Goal: Task Accomplishment & Management: Use online tool/utility

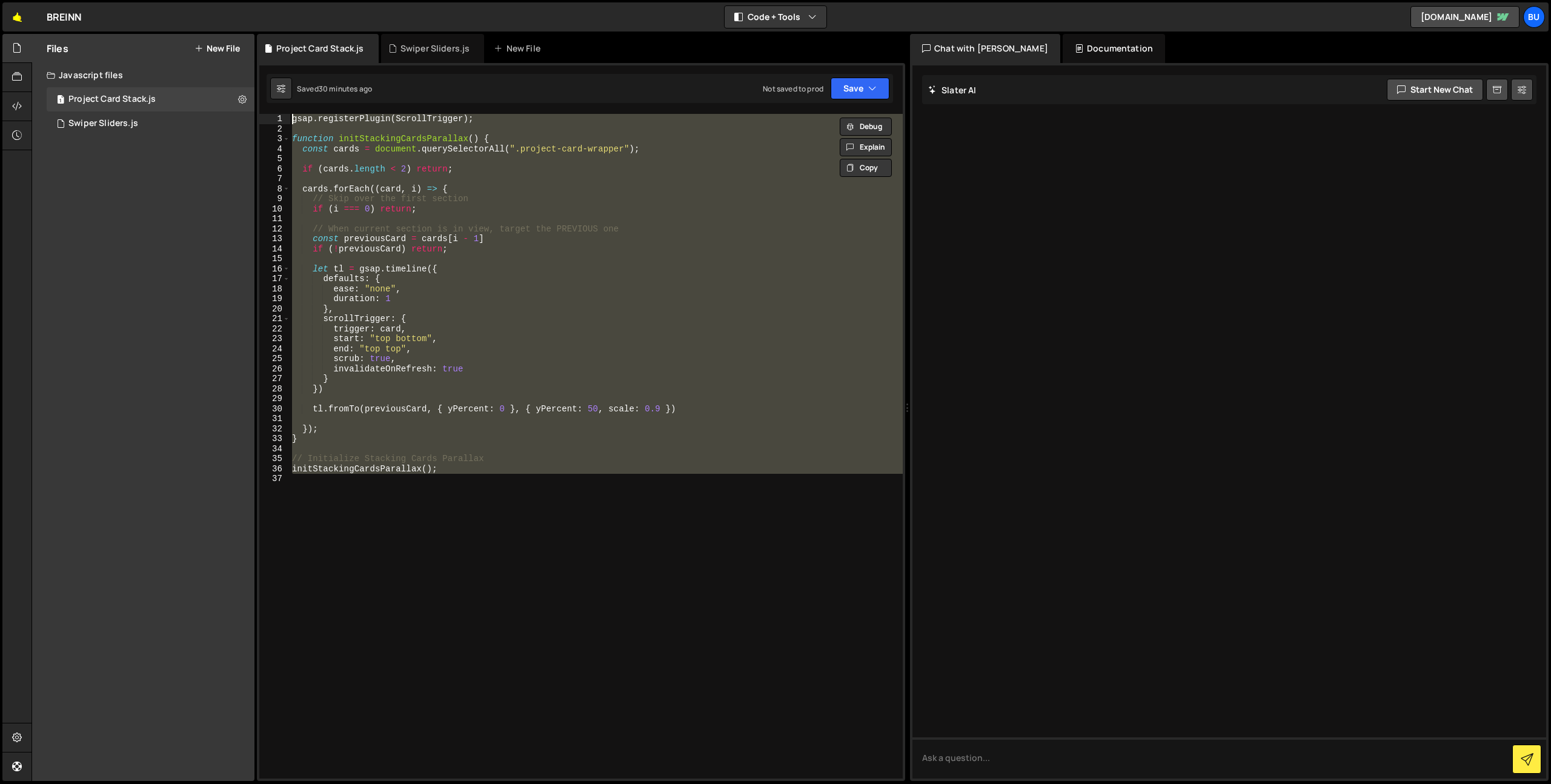
click at [25, 21] on link "🤙" at bounding box center [17, 16] width 30 height 29
click at [206, 44] on button "New File" at bounding box center [217, 49] width 46 height 10
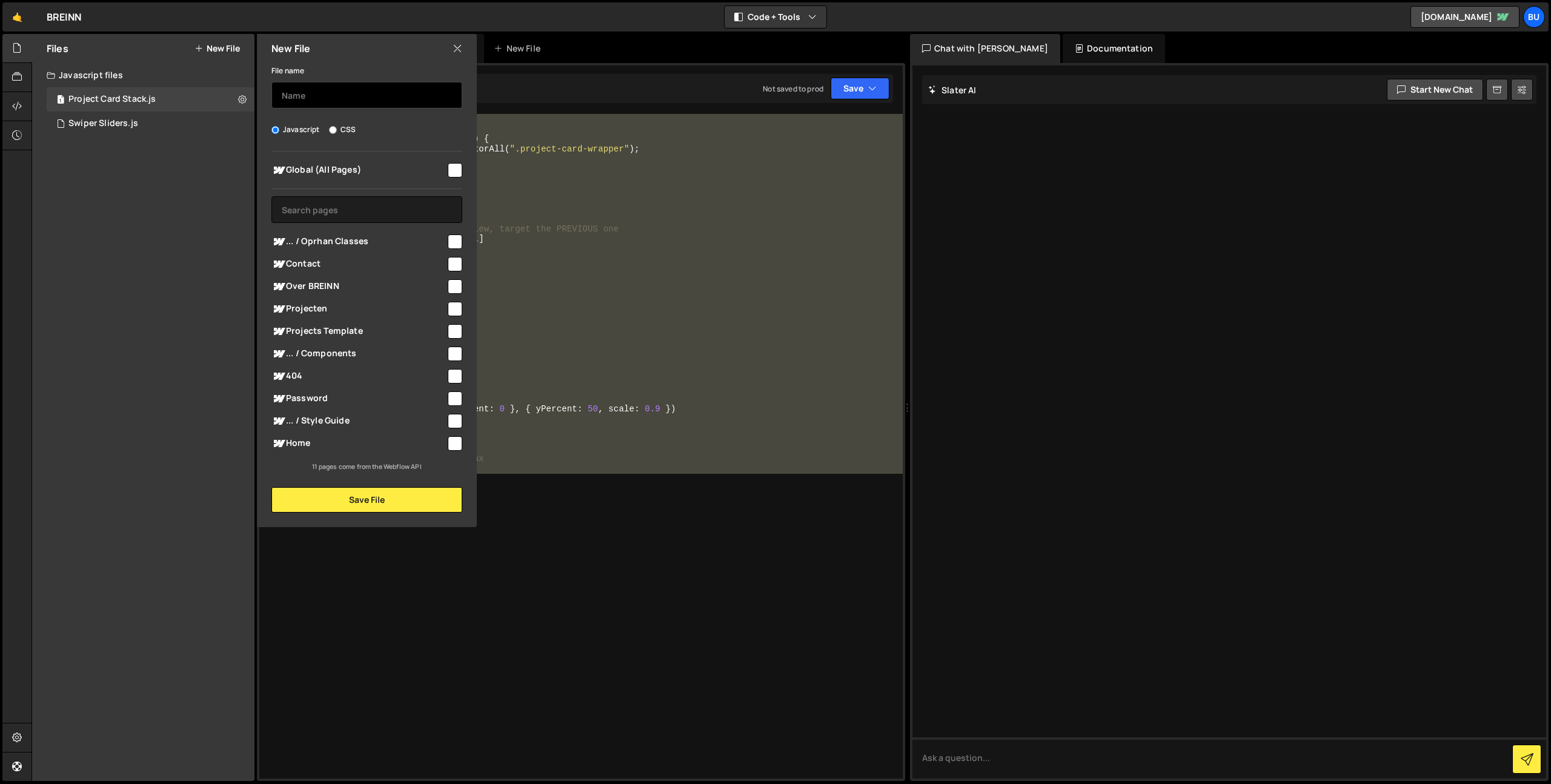
click at [364, 91] on input "text" at bounding box center [367, 95] width 191 height 27
type input "Copyright Year"
click at [463, 171] on div "Global (All Pages) ... / Oprhan Classes" at bounding box center [367, 312] width 220 height 321
click at [451, 173] on div at bounding box center [454, 169] width 16 height 16
drag, startPoint x: 452, startPoint y: 167, endPoint x: 444, endPoint y: 181, distance: 16.1
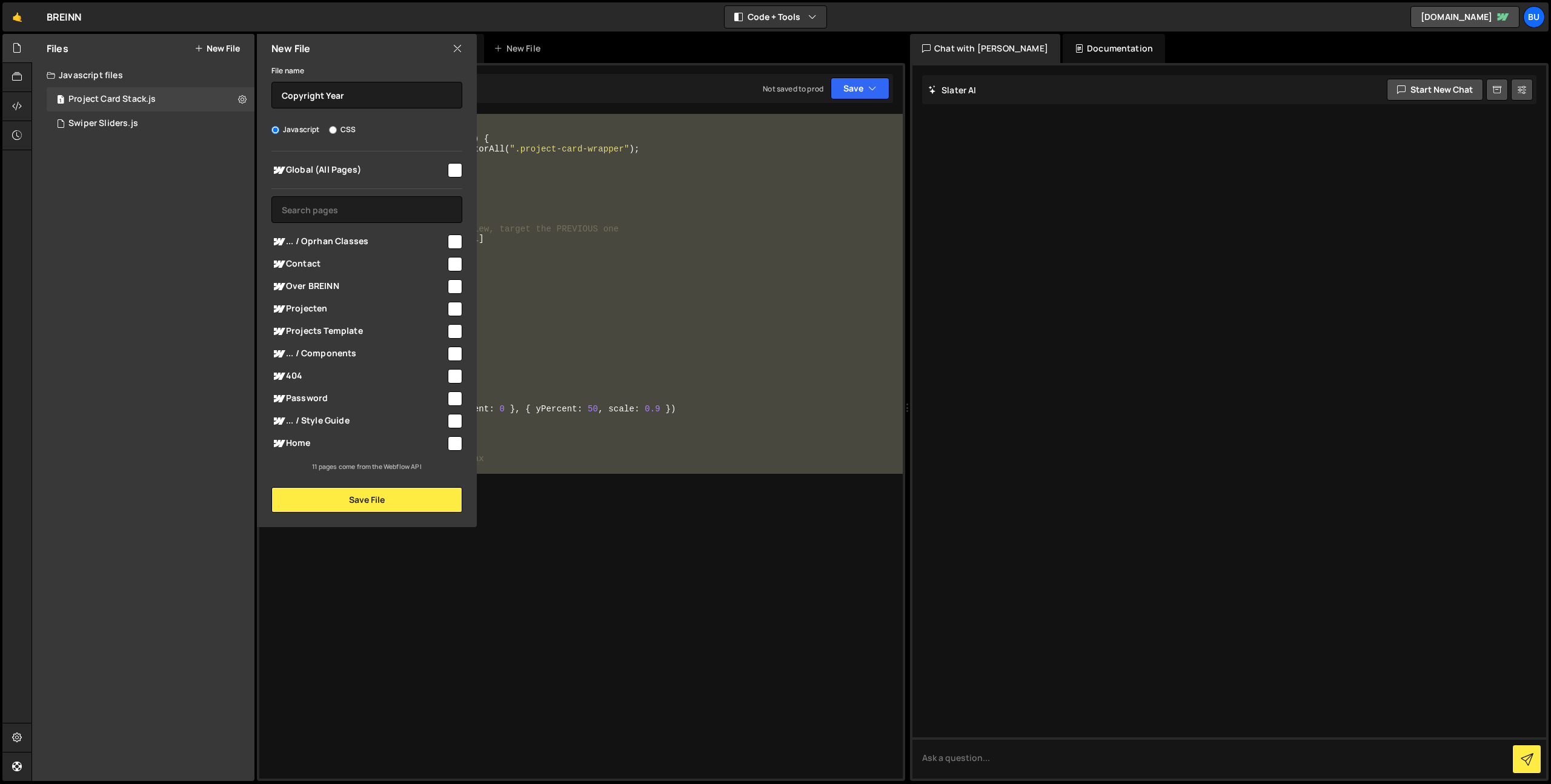
click at [451, 167] on input "checkbox" at bounding box center [455, 170] width 15 height 15
checkbox input "true"
drag, startPoint x: 381, startPoint y: 495, endPoint x: 386, endPoint y: 476, distance: 19.6
click at [381, 495] on button "Save File" at bounding box center [367, 500] width 191 height 26
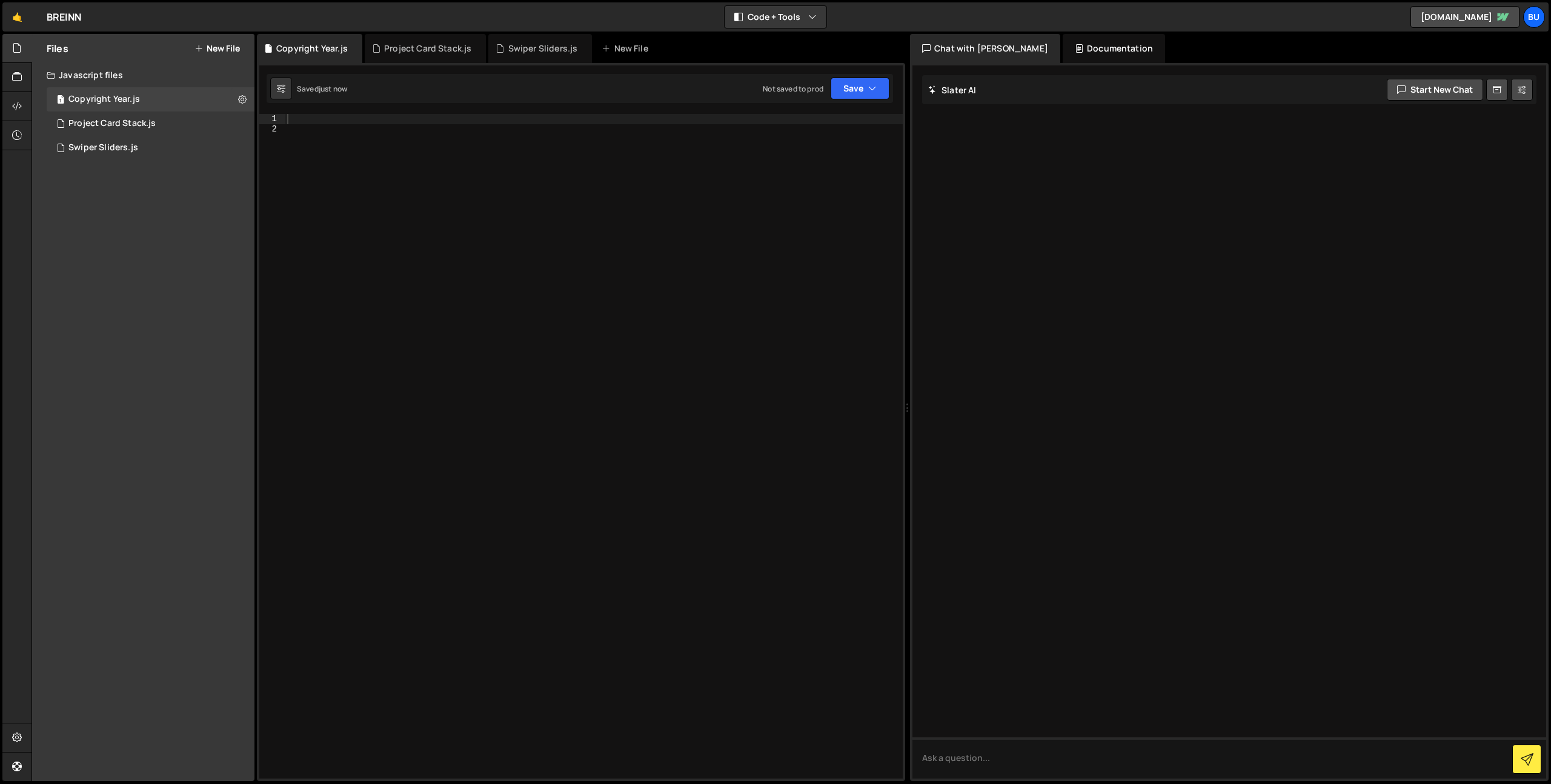
click at [543, 315] on div at bounding box center [594, 455] width 618 height 684
paste textarea "document.getElementById('copyright-year').textContent = new Date().getFullYear(…"
type textarea "document.getElementById('copyright-year').textContent = new Date().getFullYear(…"
click at [870, 96] on button "Save" at bounding box center [860, 89] width 59 height 22
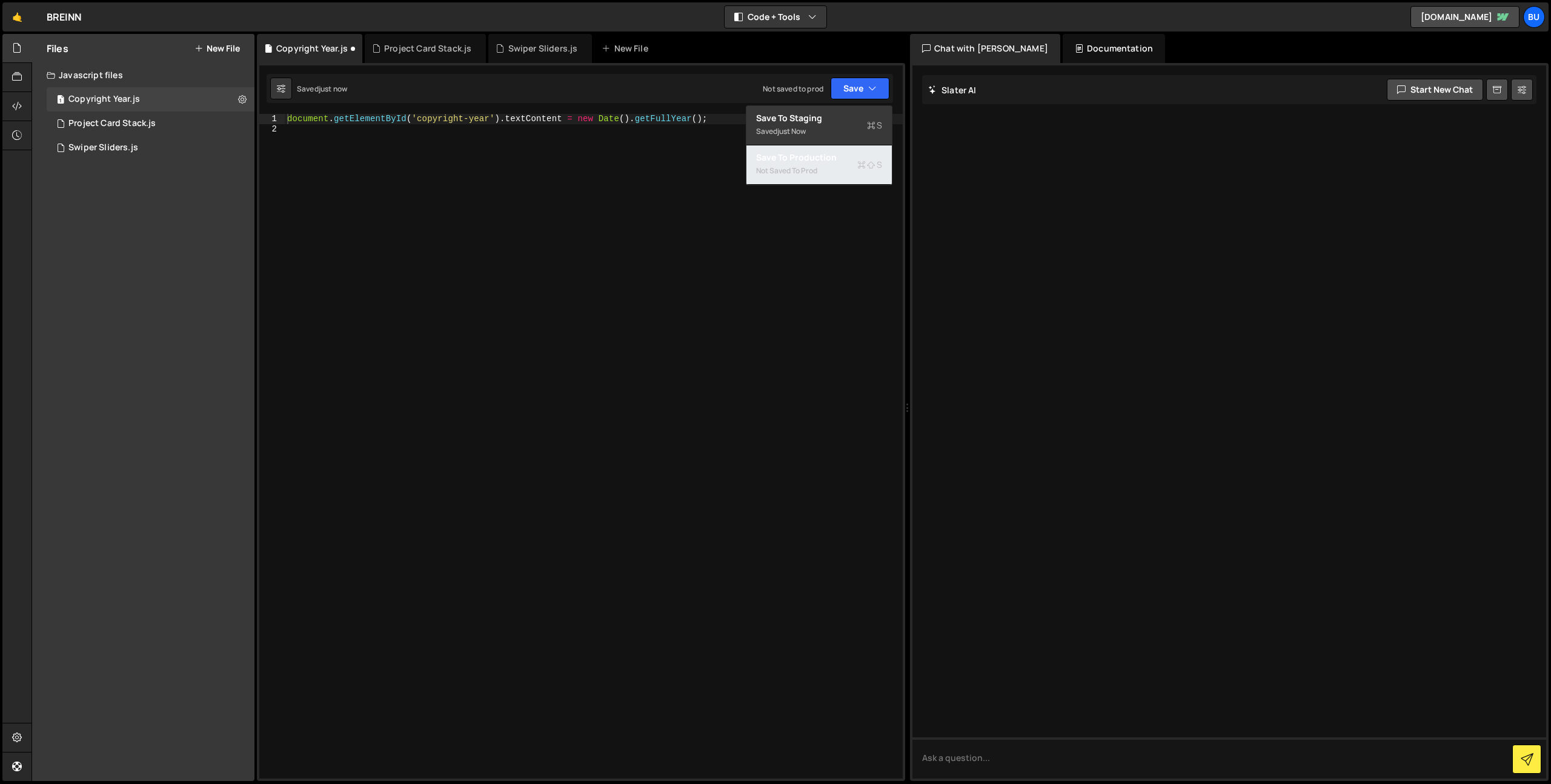
click at [838, 162] on button "Save to Production S Not saved to prod" at bounding box center [819, 165] width 146 height 40
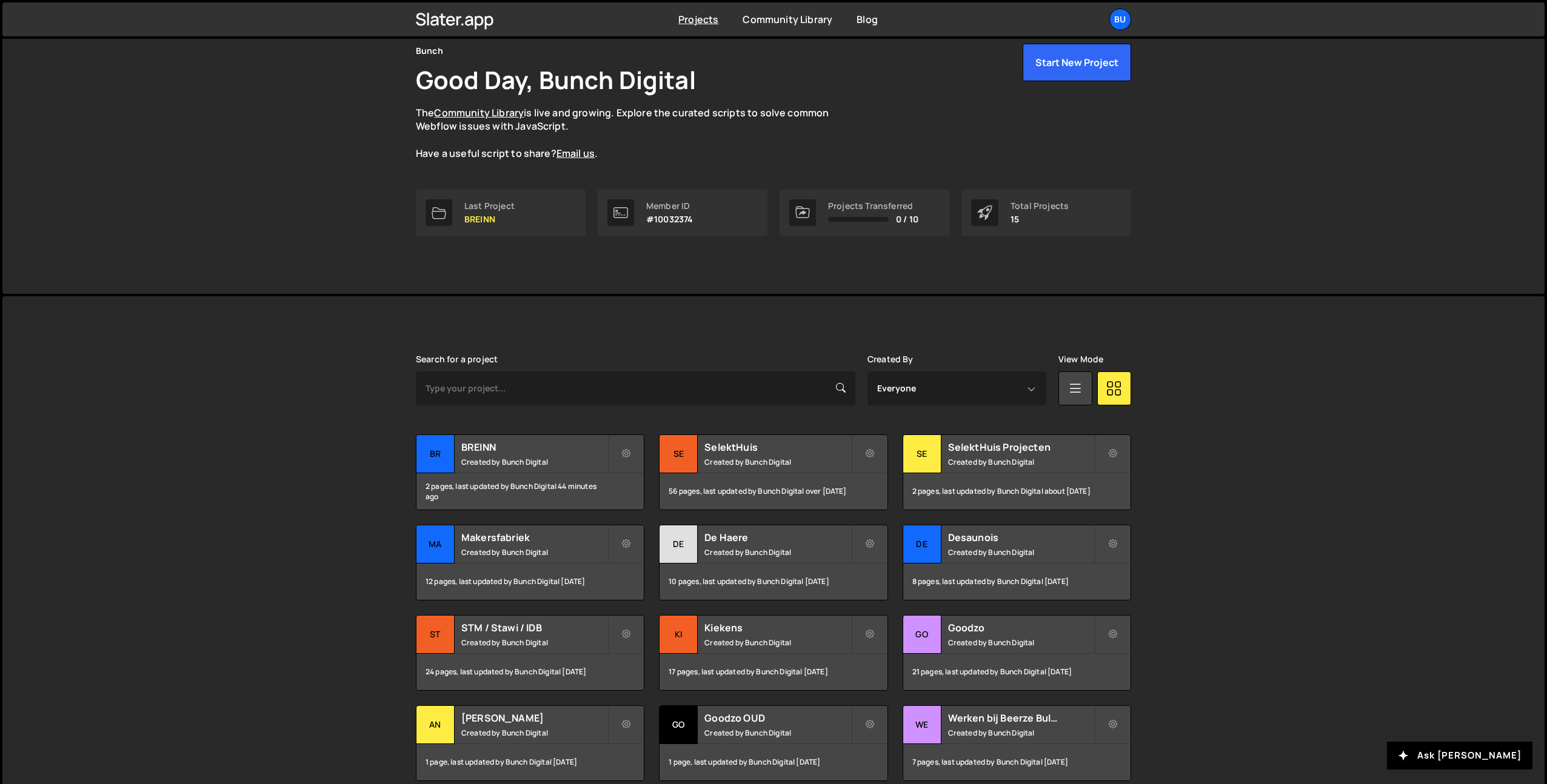
scroll to position [122, 0]
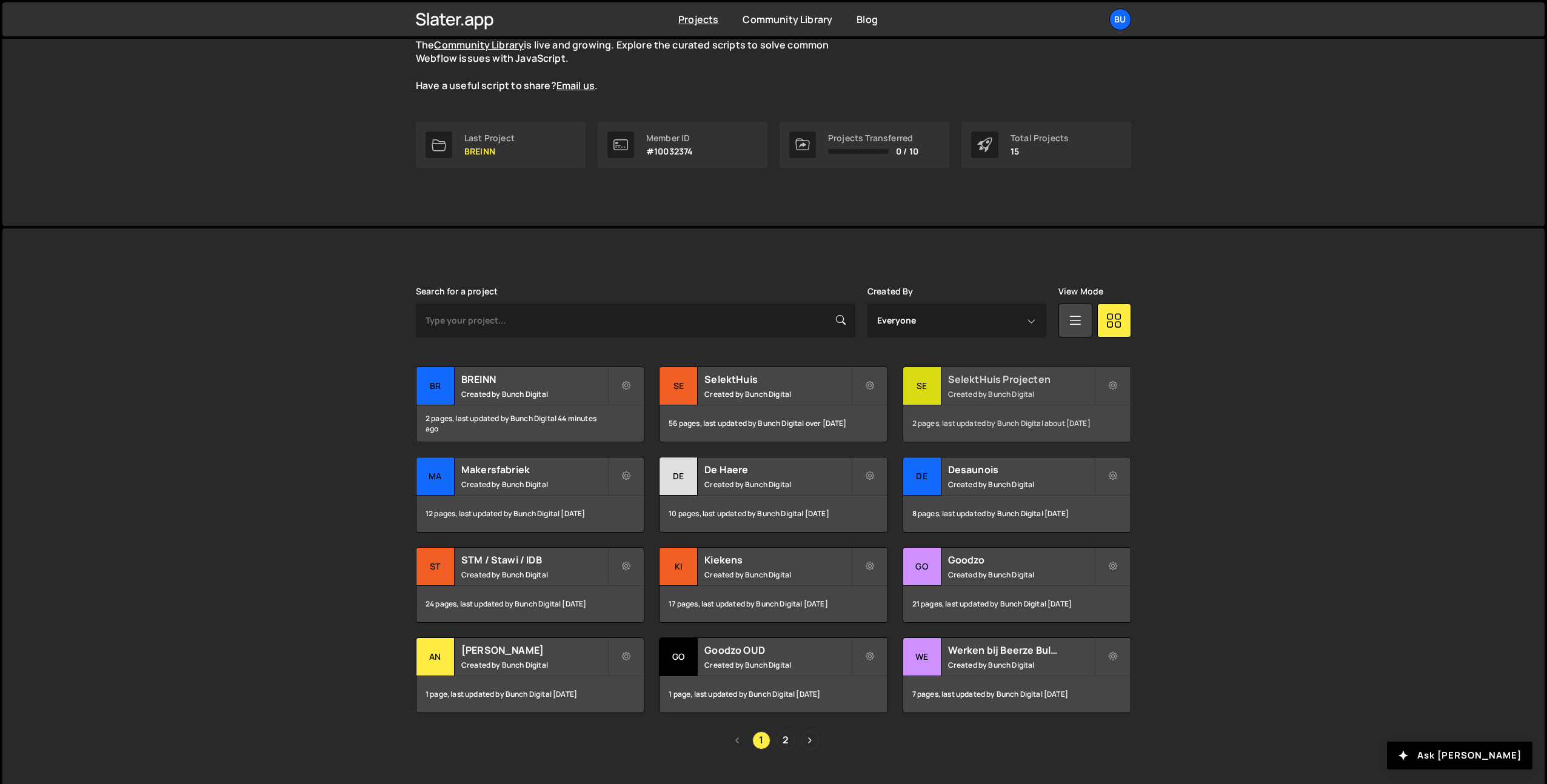
click at [992, 388] on div "SelektHuis Projecten Created by Bunch Digital" at bounding box center [1017, 386] width 227 height 38
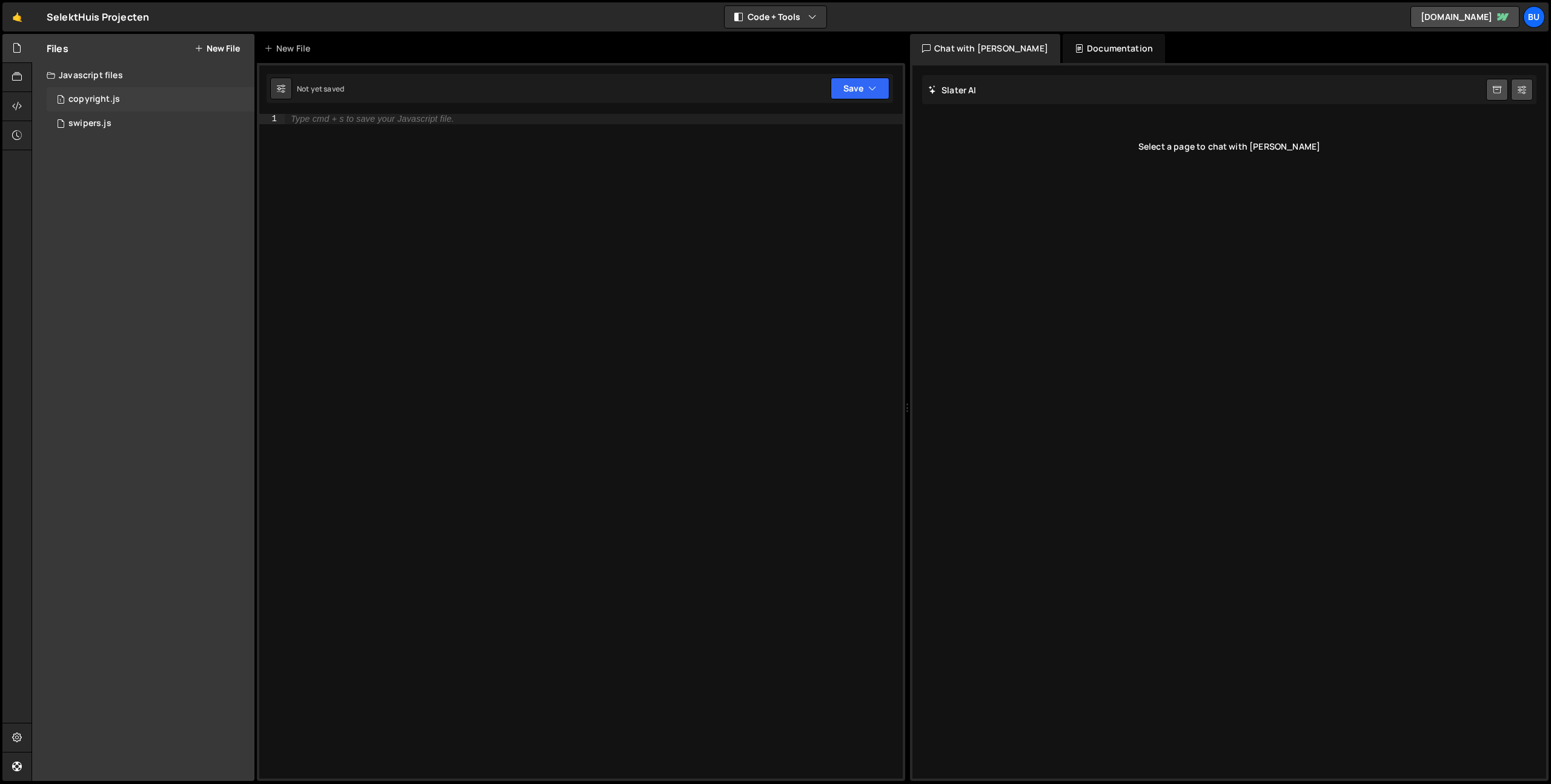
click at [116, 102] on div "copyright.js" at bounding box center [95, 99] width 52 height 11
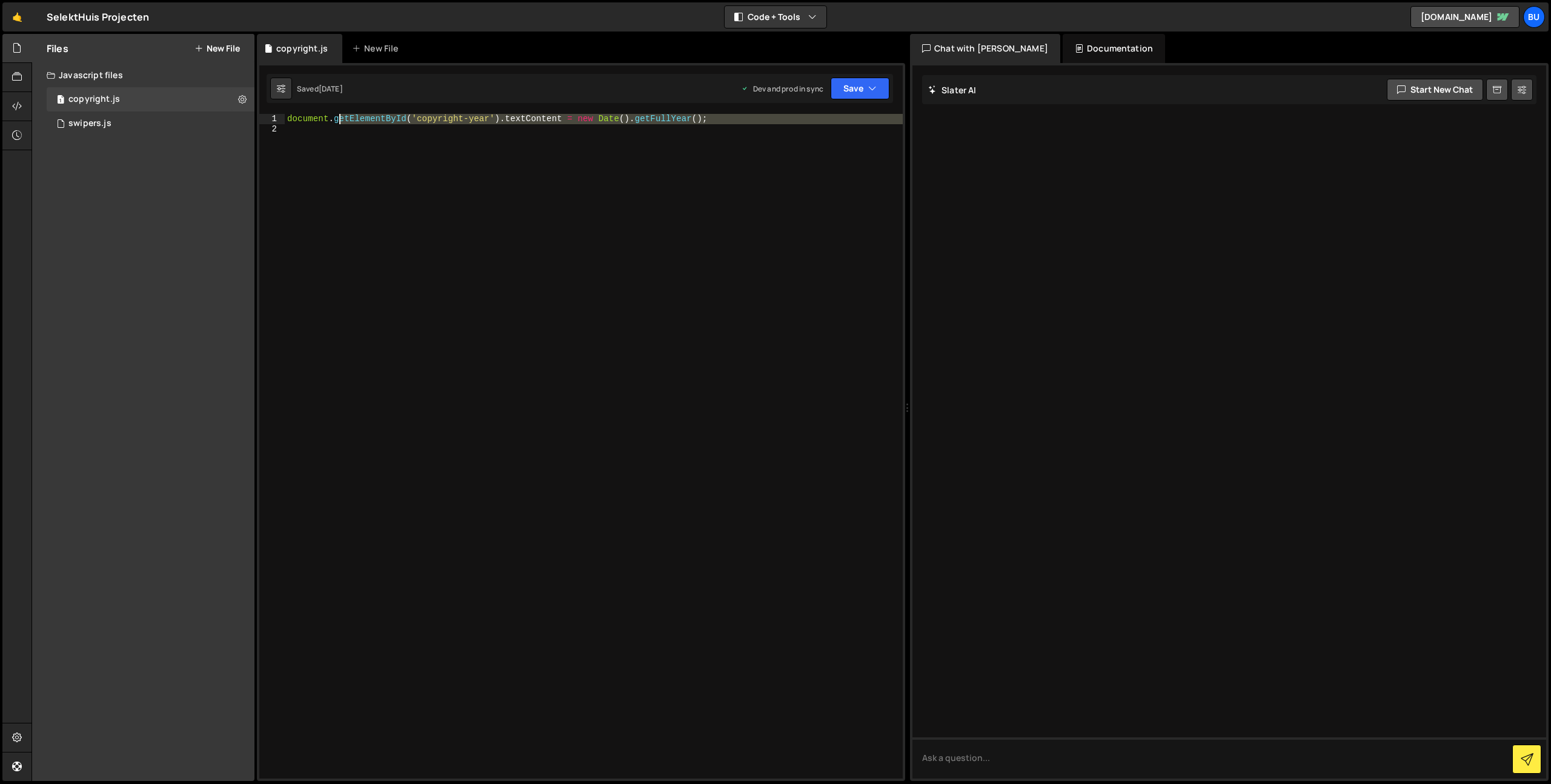
drag, startPoint x: 408, startPoint y: 195, endPoint x: 259, endPoint y: 61, distance: 200.4
click at [198, 36] on div "Files New File Javascript files 1 copyright.js 0 1 swipers.js 0 CSS files Copy …" at bounding box center [791, 407] width 1520 height 747
type textarea "document.getElementById('copyright-year').textContent = new Date().getFullYear(…"
